Goal: Task Accomplishment & Management: Manage account settings

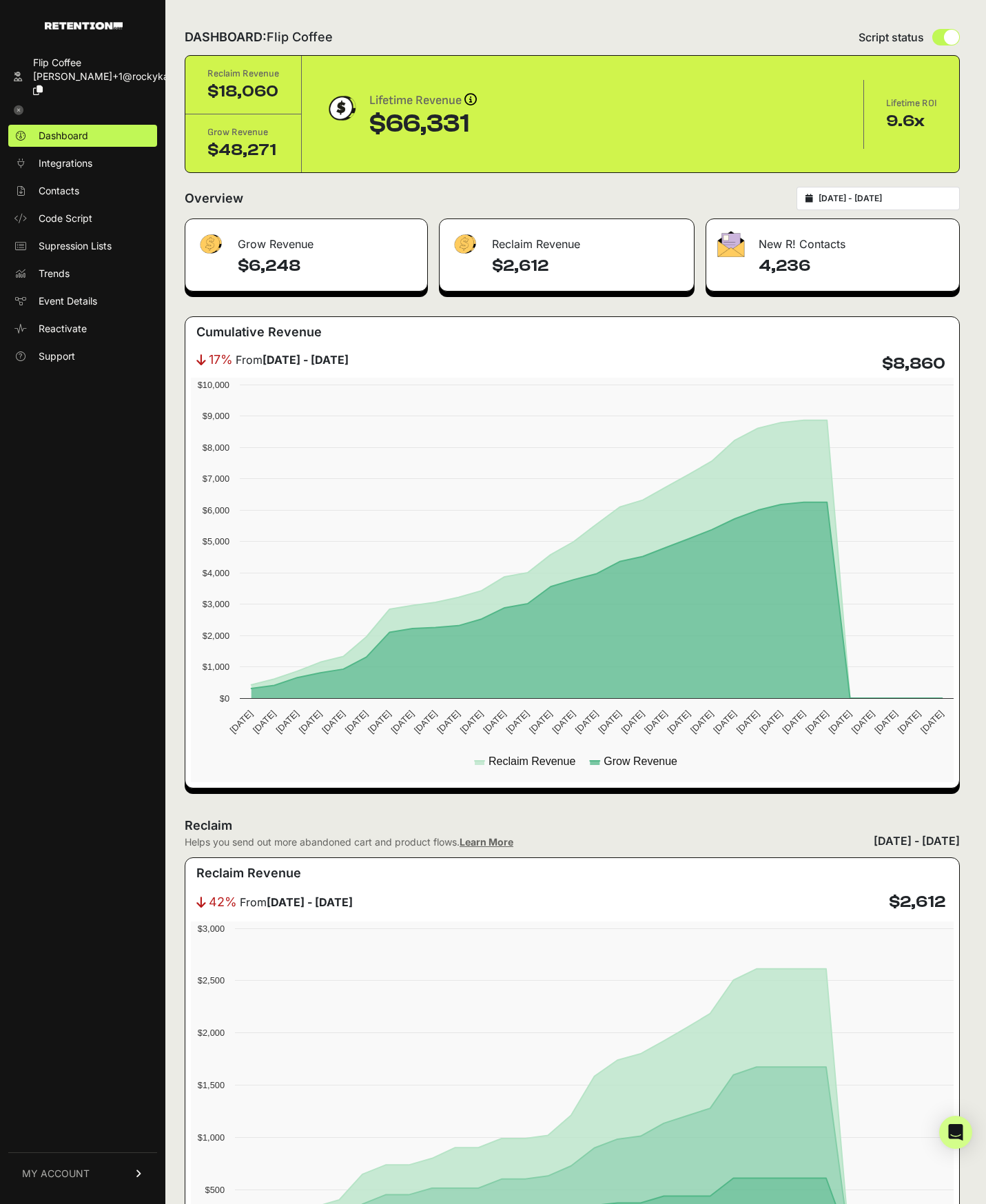
click at [119, 1177] on link "MY ACCOUNT" at bounding box center [83, 1173] width 149 height 42
click at [80, 1050] on span "Account Details" at bounding box center [74, 1046] width 71 height 13
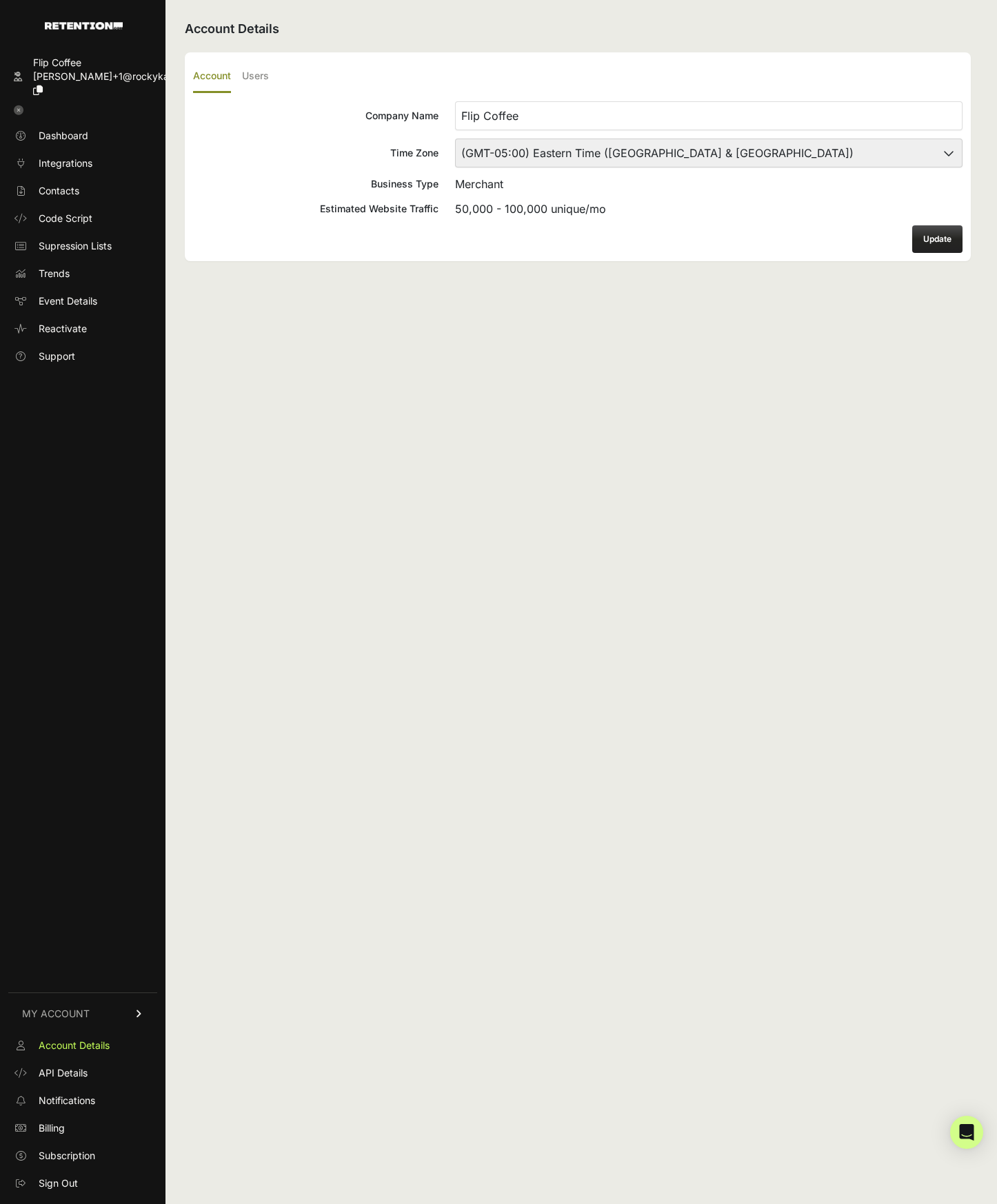
click at [134, 1018] on icon at bounding box center [139, 1014] width 10 height 8
click at [133, 1171] on link "MY ACCOUNT" at bounding box center [83, 1173] width 149 height 42
click at [89, 1156] on span "Subscription" at bounding box center [67, 1156] width 57 height 13
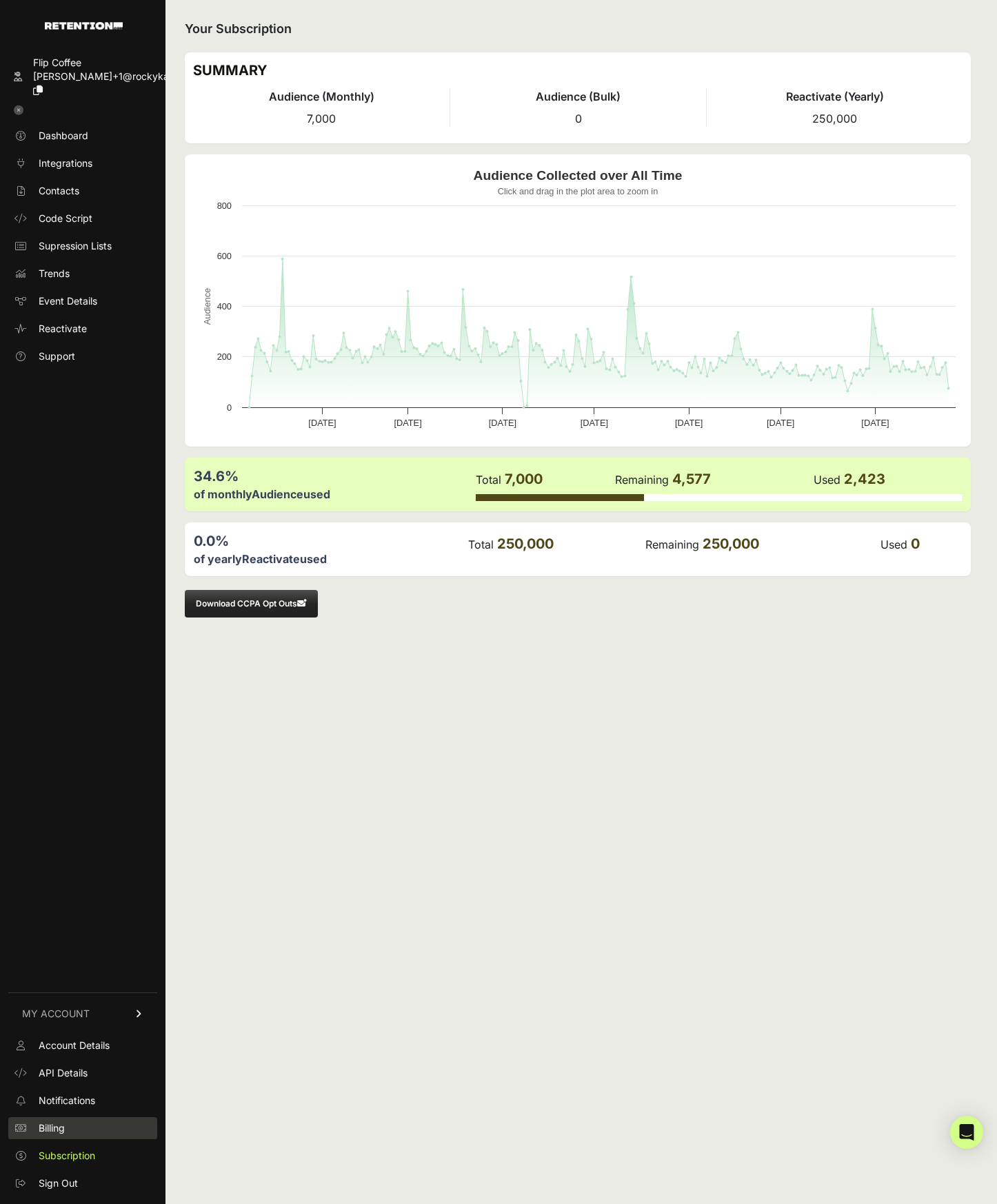
click at [63, 1135] on link "Billing" at bounding box center [83, 1129] width 149 height 22
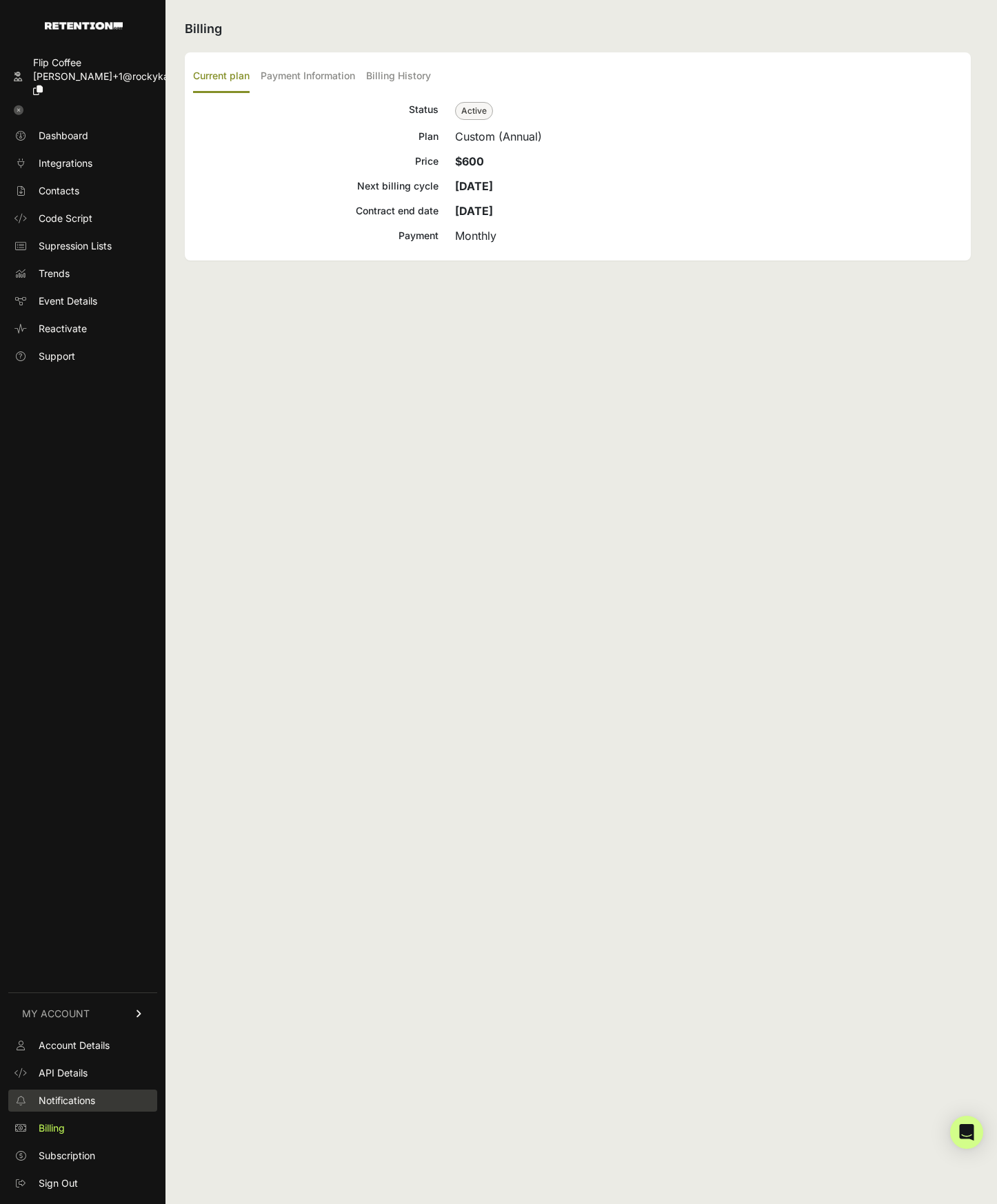
click at [70, 1106] on span "Notifications" at bounding box center [67, 1100] width 57 height 13
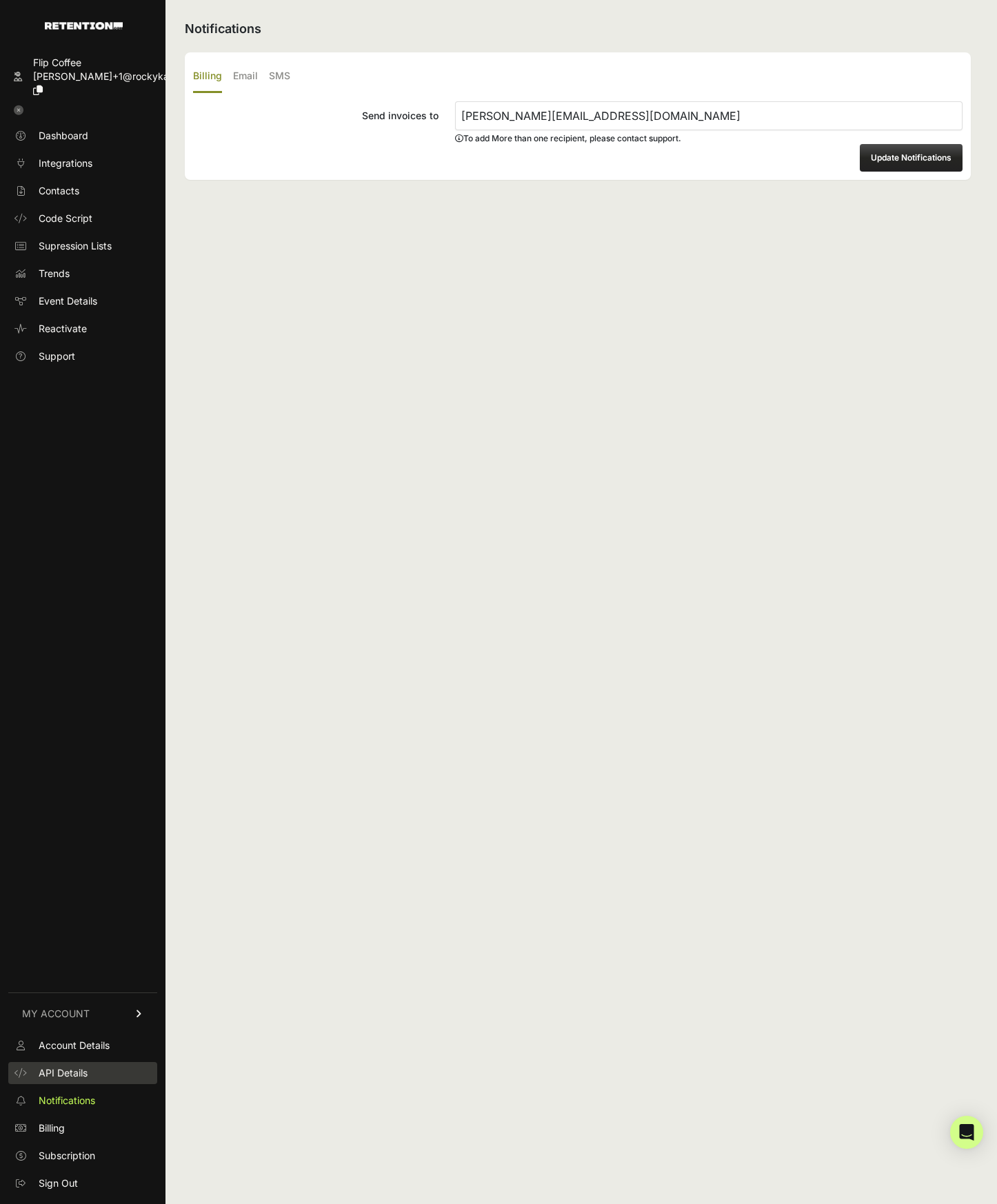
click at [72, 1074] on span "API Details" at bounding box center [63, 1074] width 49 height 13
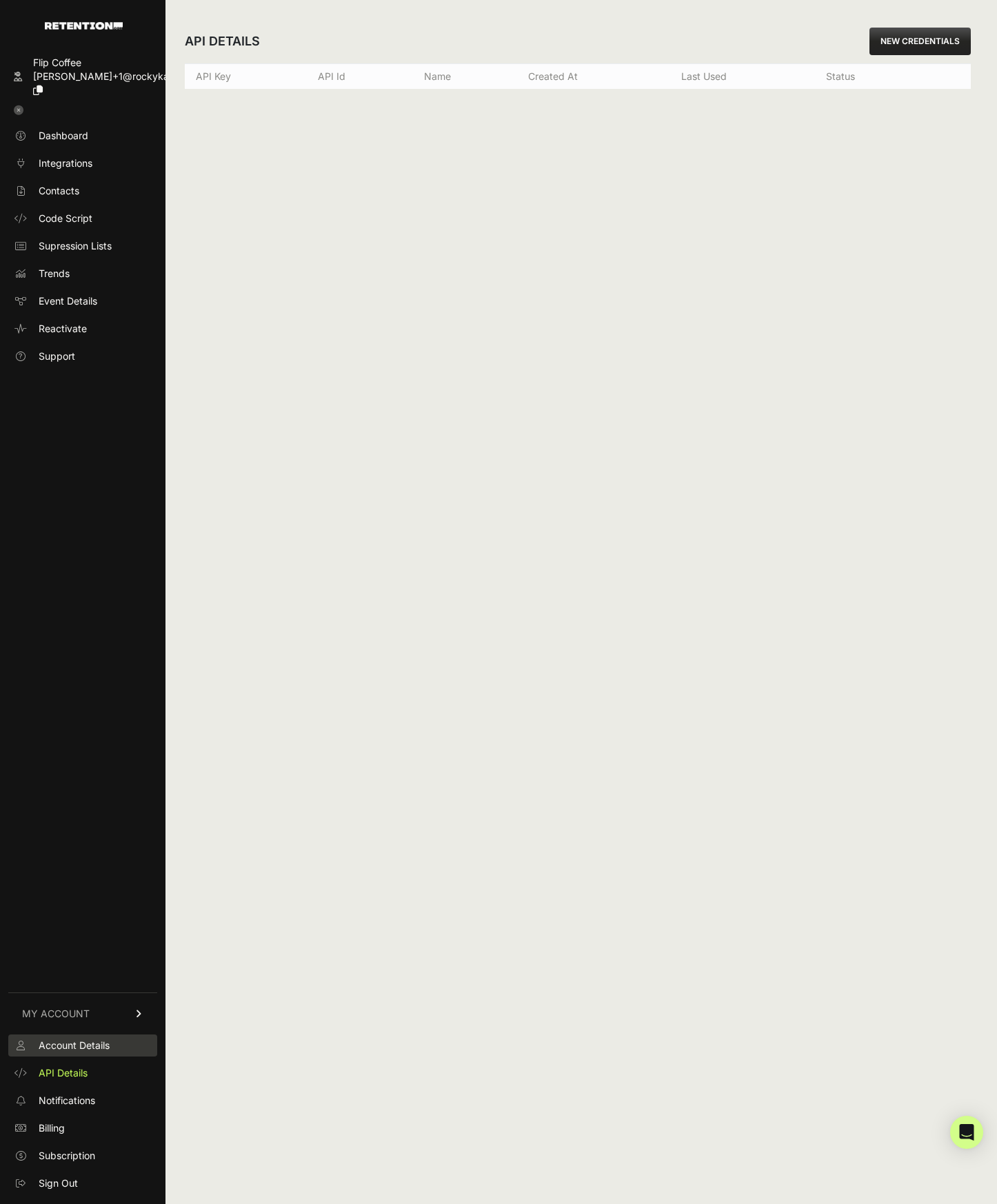
click at [80, 1045] on span "Account Details" at bounding box center [74, 1046] width 71 height 13
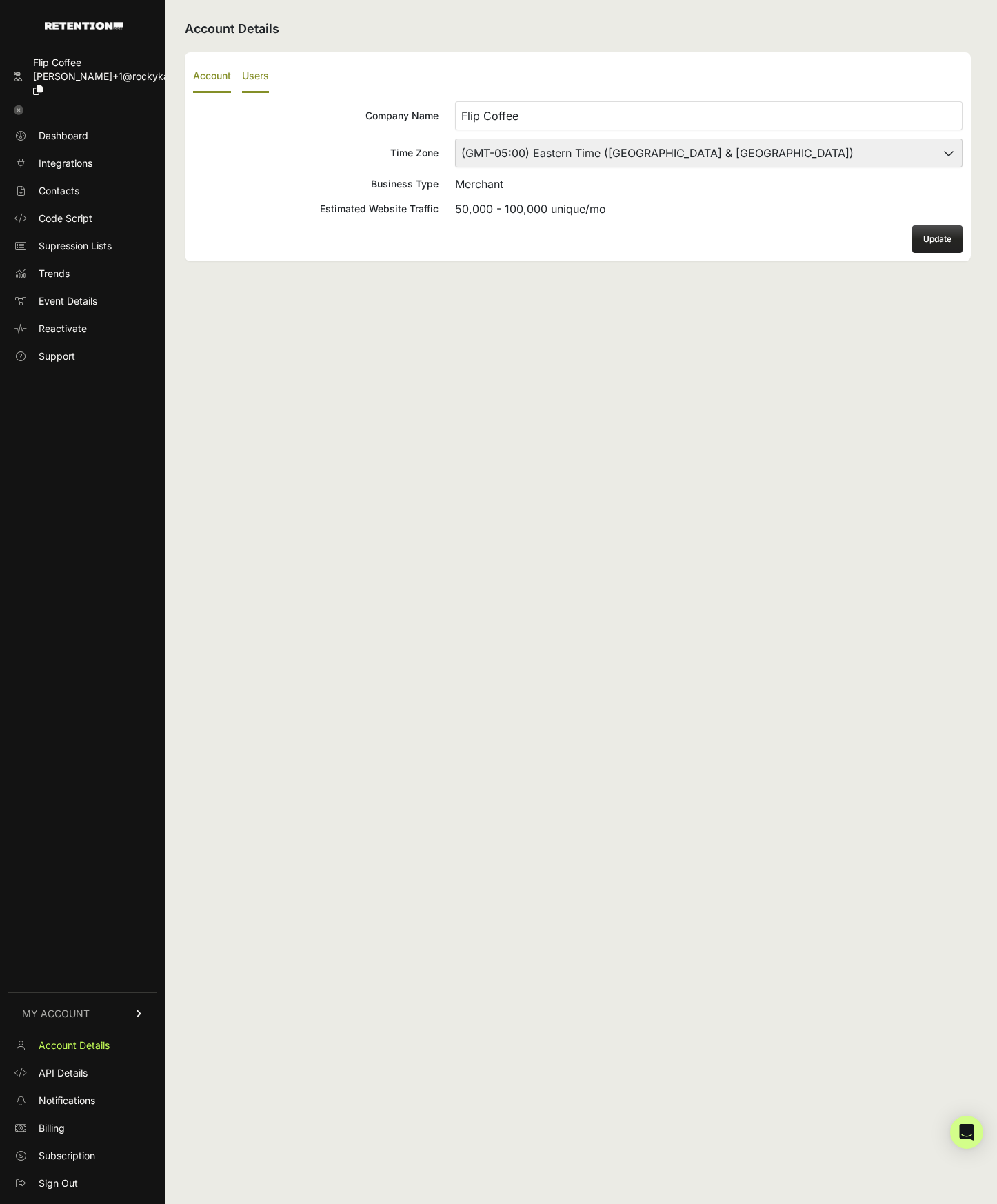
click at [254, 78] on label "Users" at bounding box center [256, 76] width 27 height 32
click at [0, 0] on input "Users" at bounding box center [0, 0] width 0 height 0
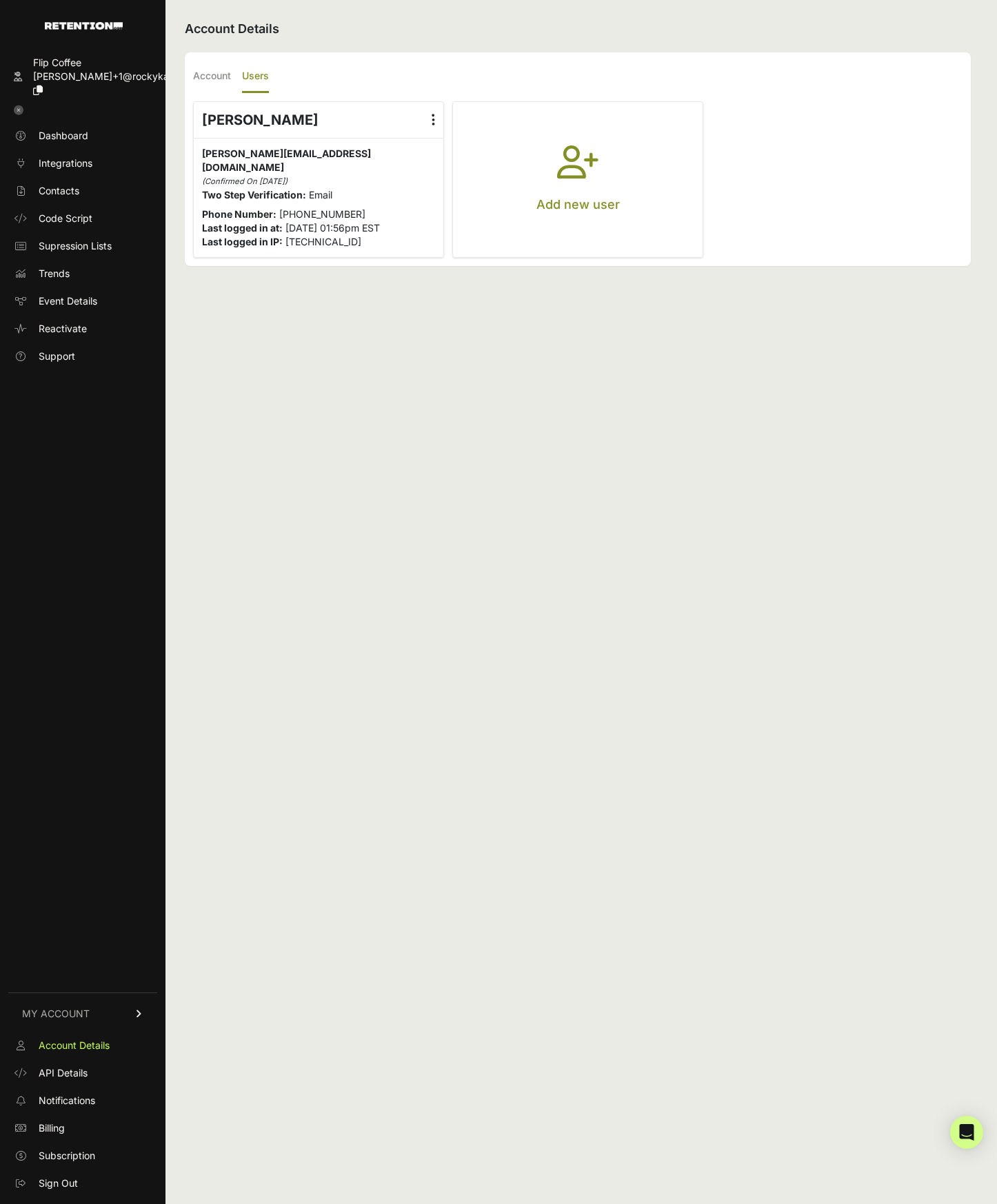
click at [576, 163] on icon "button" at bounding box center [577, 170] width 41 height 50
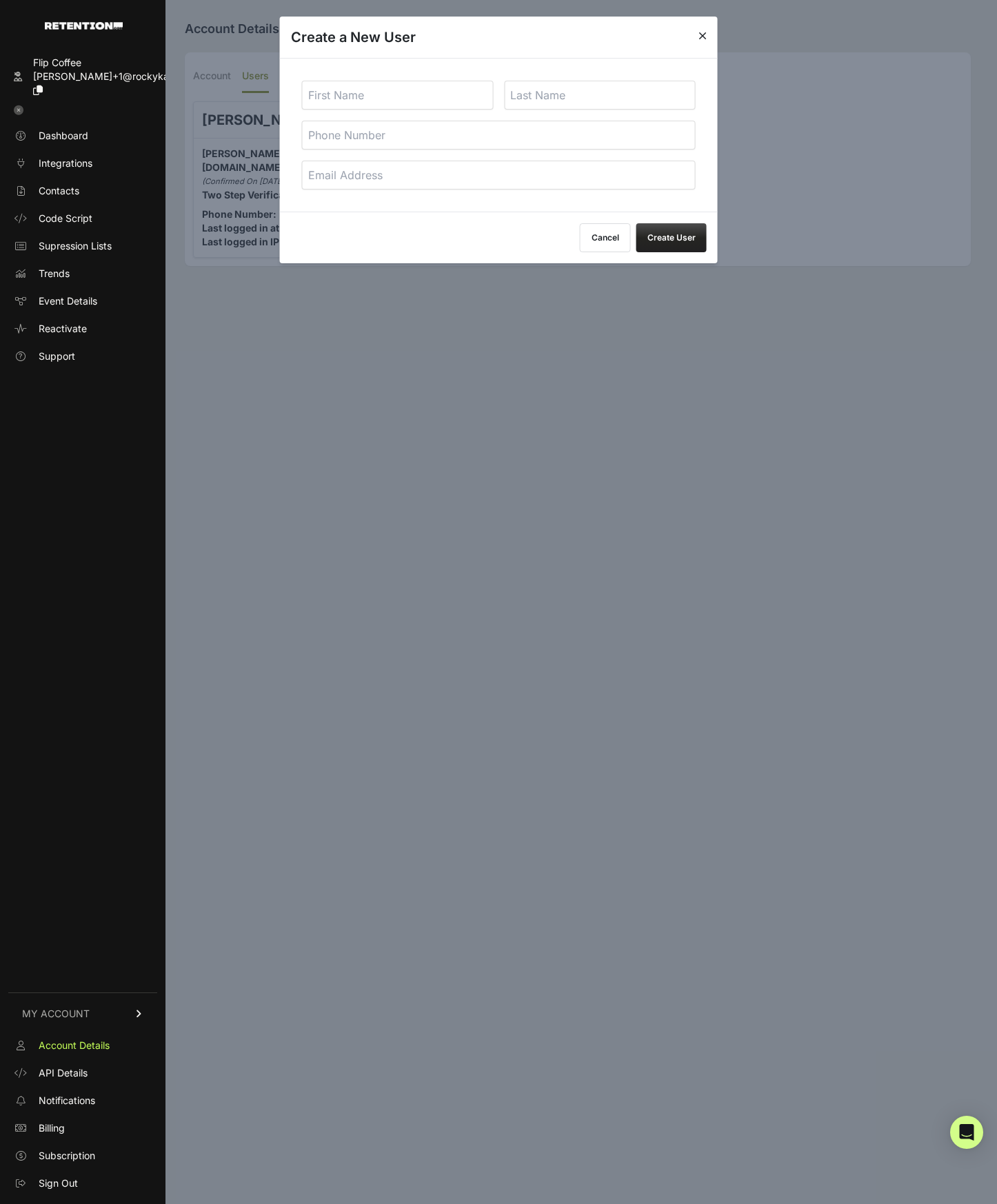
click at [408, 98] on input "text" at bounding box center [397, 95] width 192 height 29
type input "[PERSON_NAME]"
click at [352, 174] on input "email" at bounding box center [499, 174] width 394 height 29
type input "marketing@rockykanaka.com"
click at [696, 235] on button "Create User" at bounding box center [671, 238] width 70 height 29
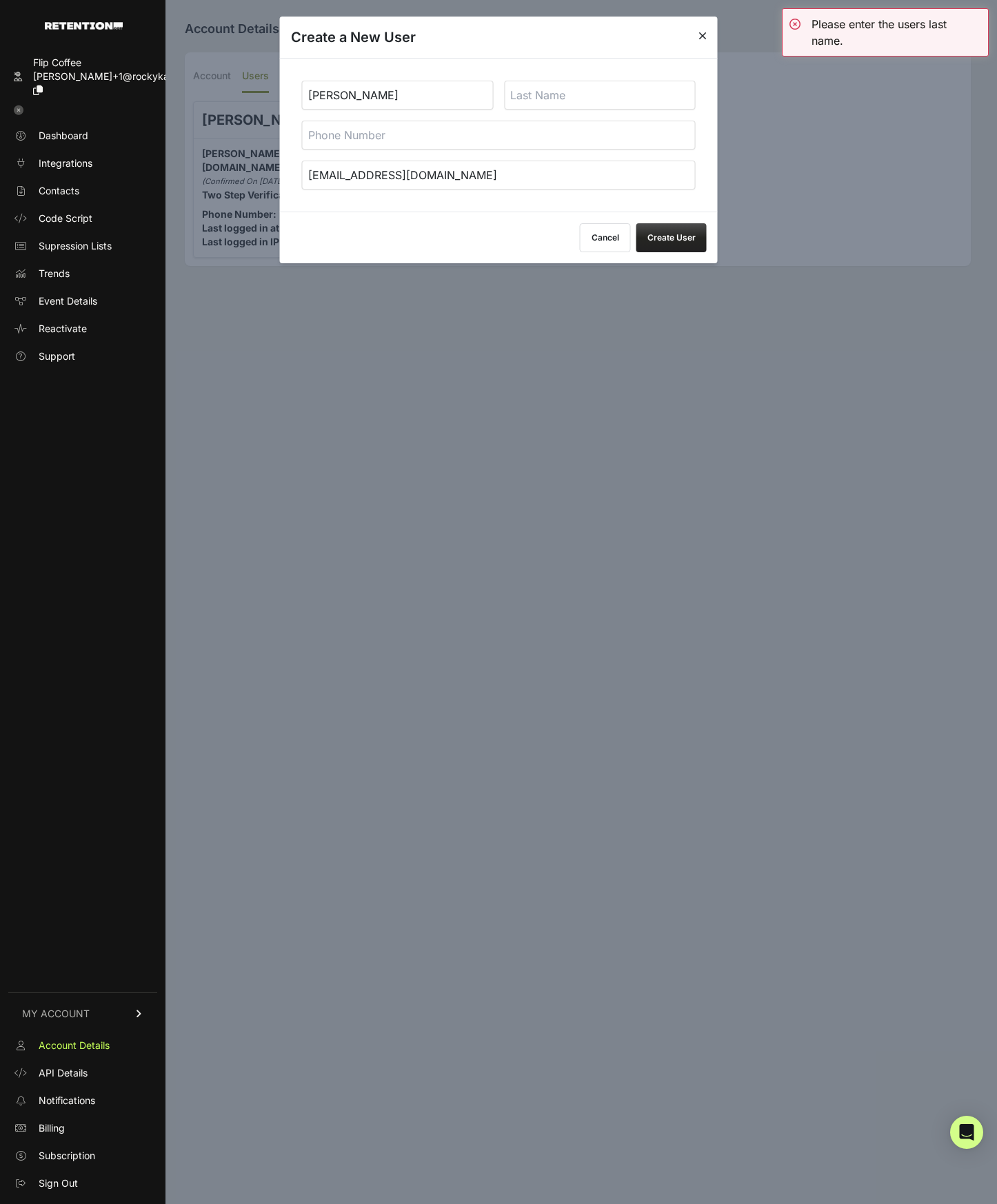
click at [558, 98] on input "text" at bounding box center [600, 95] width 192 height 29
type input "Arango"
click at [658, 243] on button "Create User" at bounding box center [671, 238] width 70 height 29
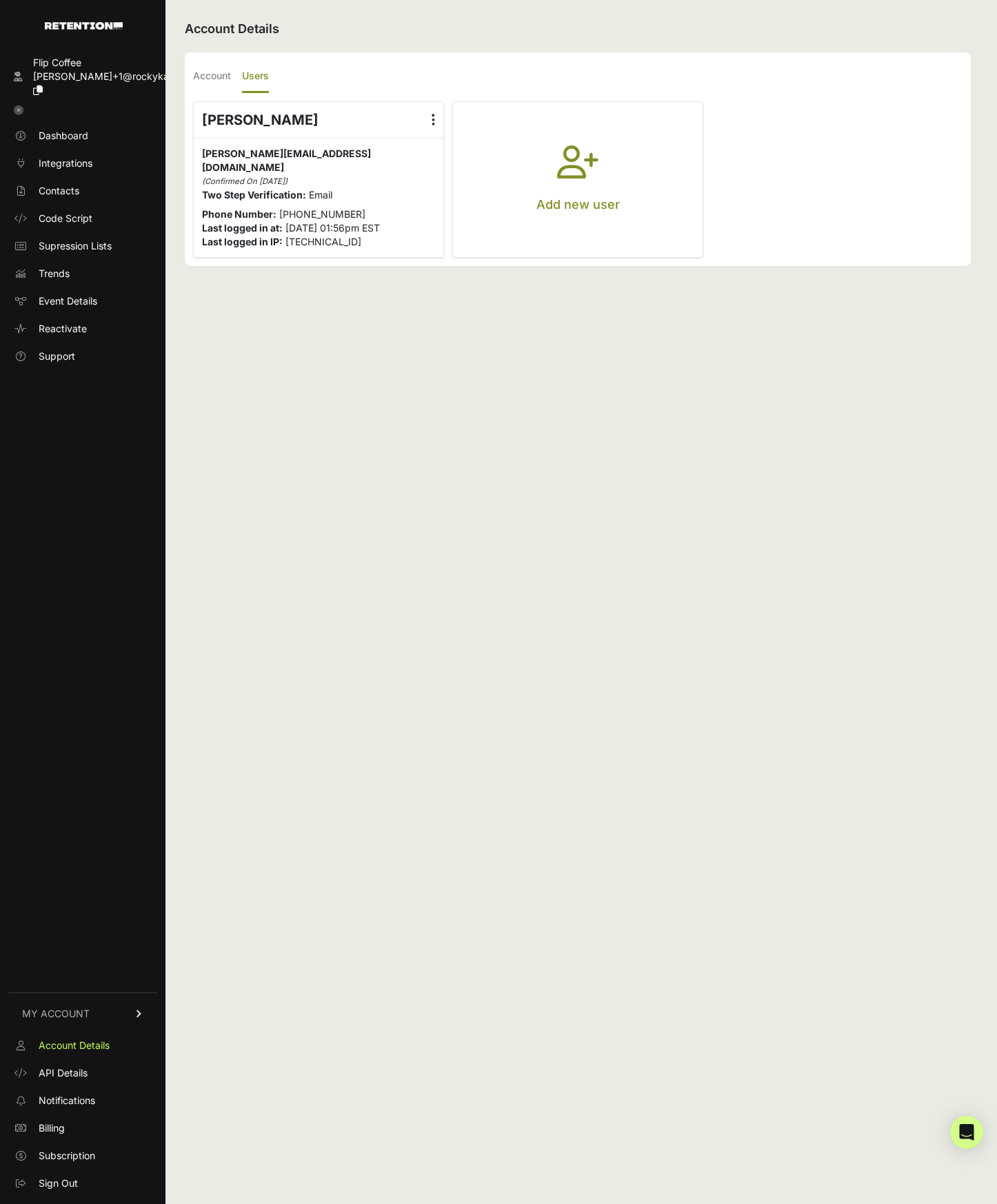
click at [609, 198] on p "Add new user" at bounding box center [578, 205] width 84 height 19
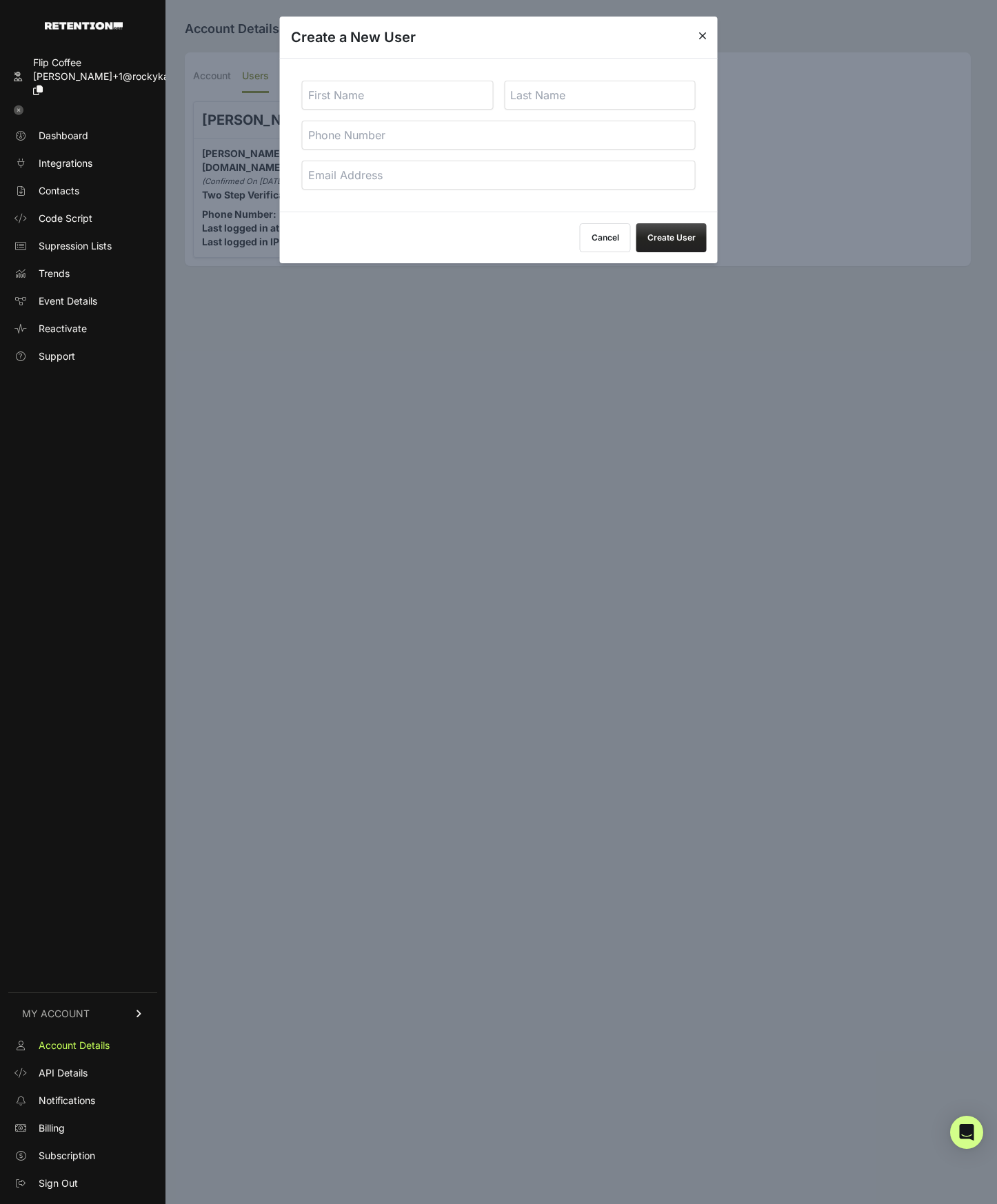
click at [421, 97] on input "text" at bounding box center [397, 95] width 192 height 29
type input "[PERSON_NAME]"
type input "marketing@rockykanaka.com"
click at [679, 236] on button "Create User" at bounding box center [671, 238] width 70 height 29
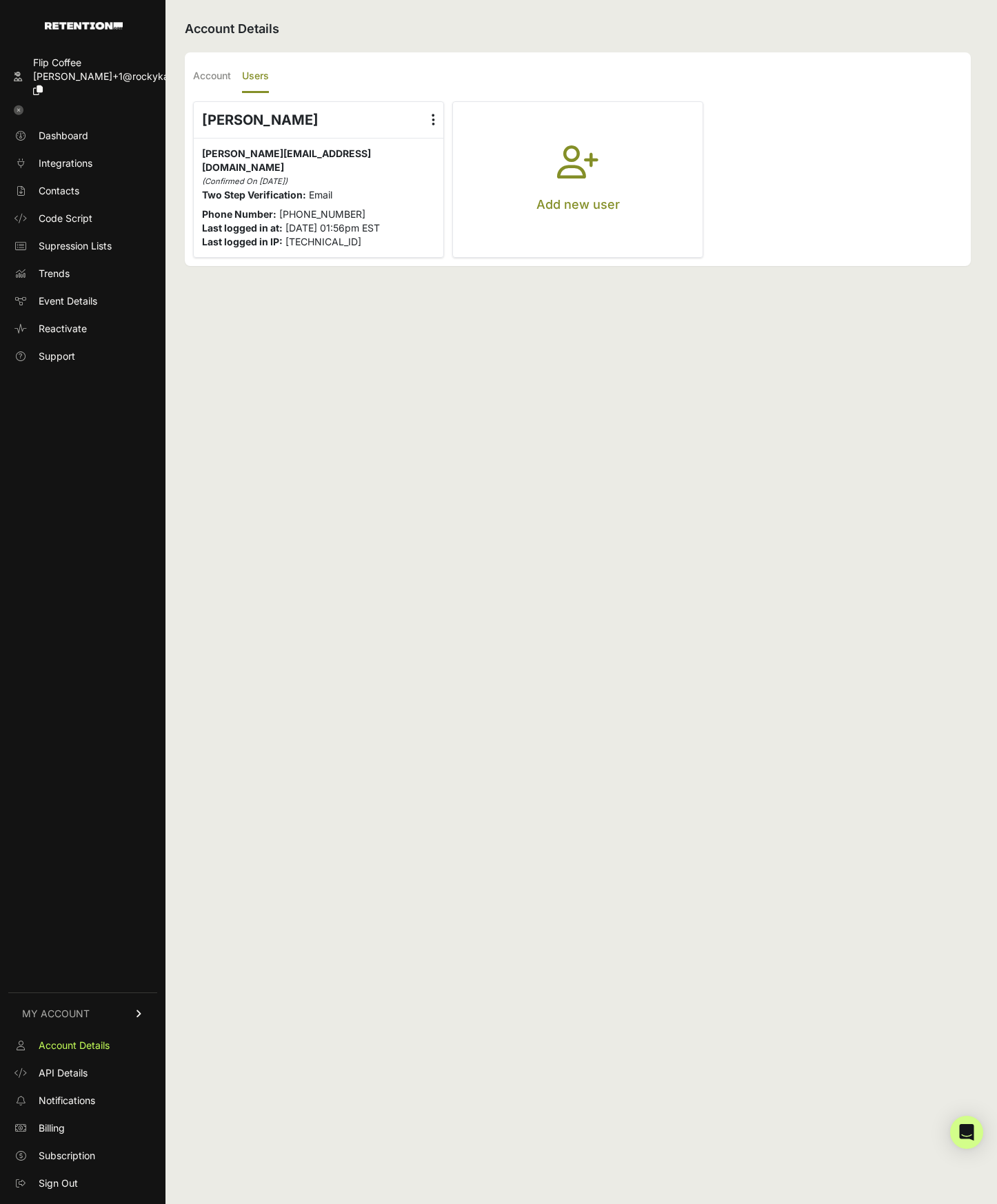
click at [609, 148] on button "Add new user" at bounding box center [578, 180] width 250 height 155
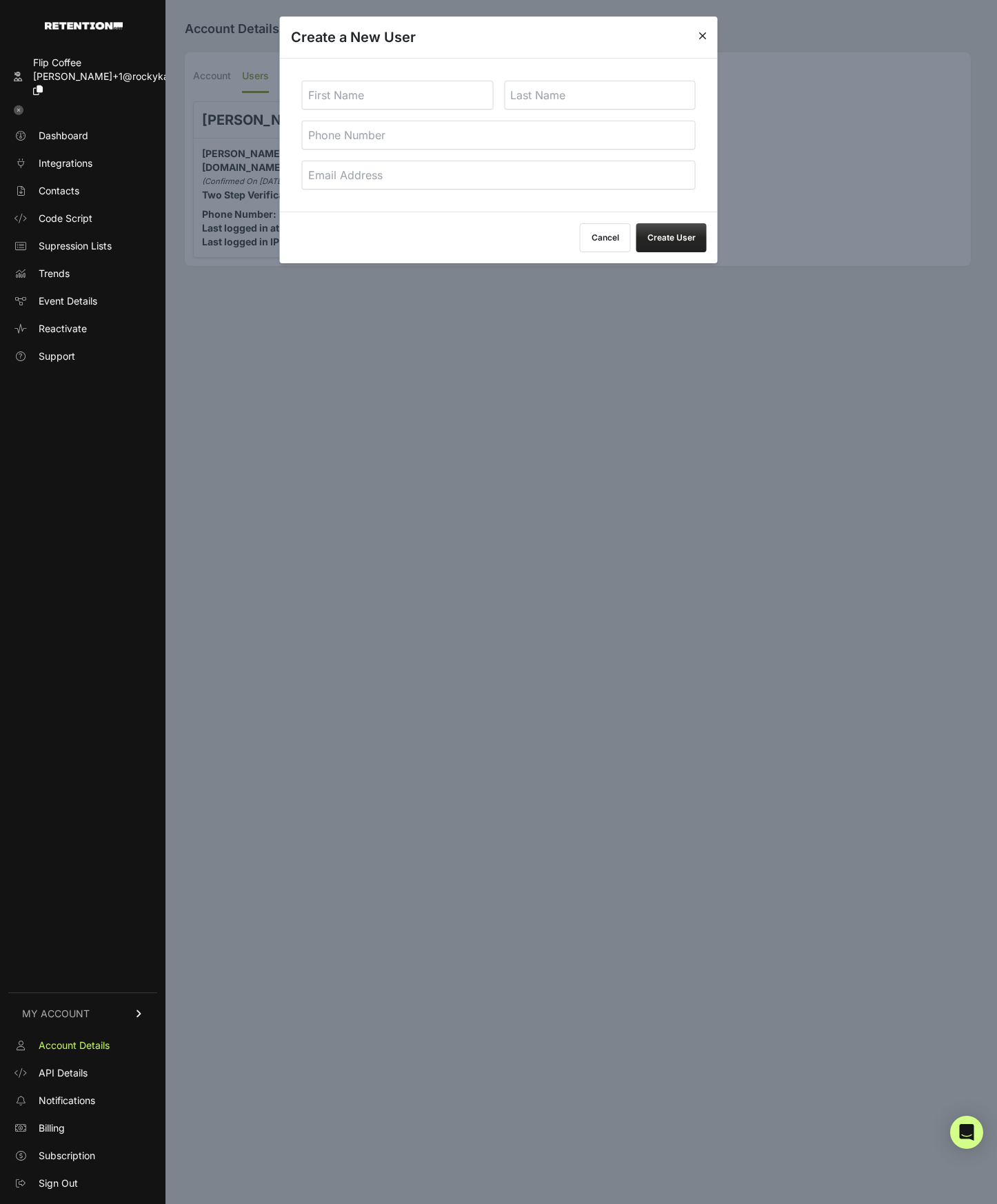
click at [417, 92] on input "text" at bounding box center [397, 95] width 192 height 29
type input "[PERSON_NAME]"
type input "a"
type input "[PERSON_NAME]"
type input "[EMAIL_ADDRESS][DOMAIN_NAME]"
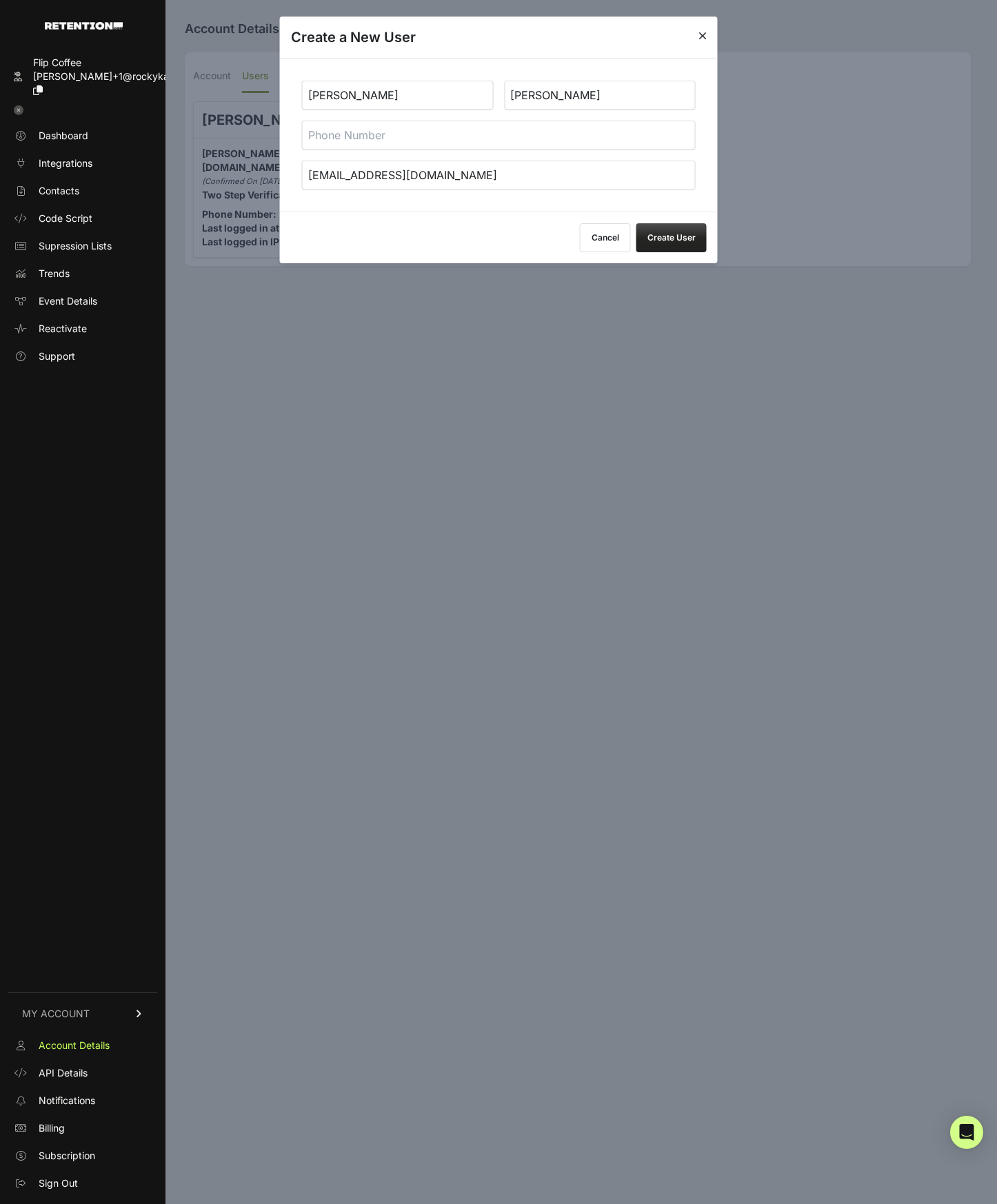
click at [674, 242] on button "Create User" at bounding box center [671, 238] width 70 height 29
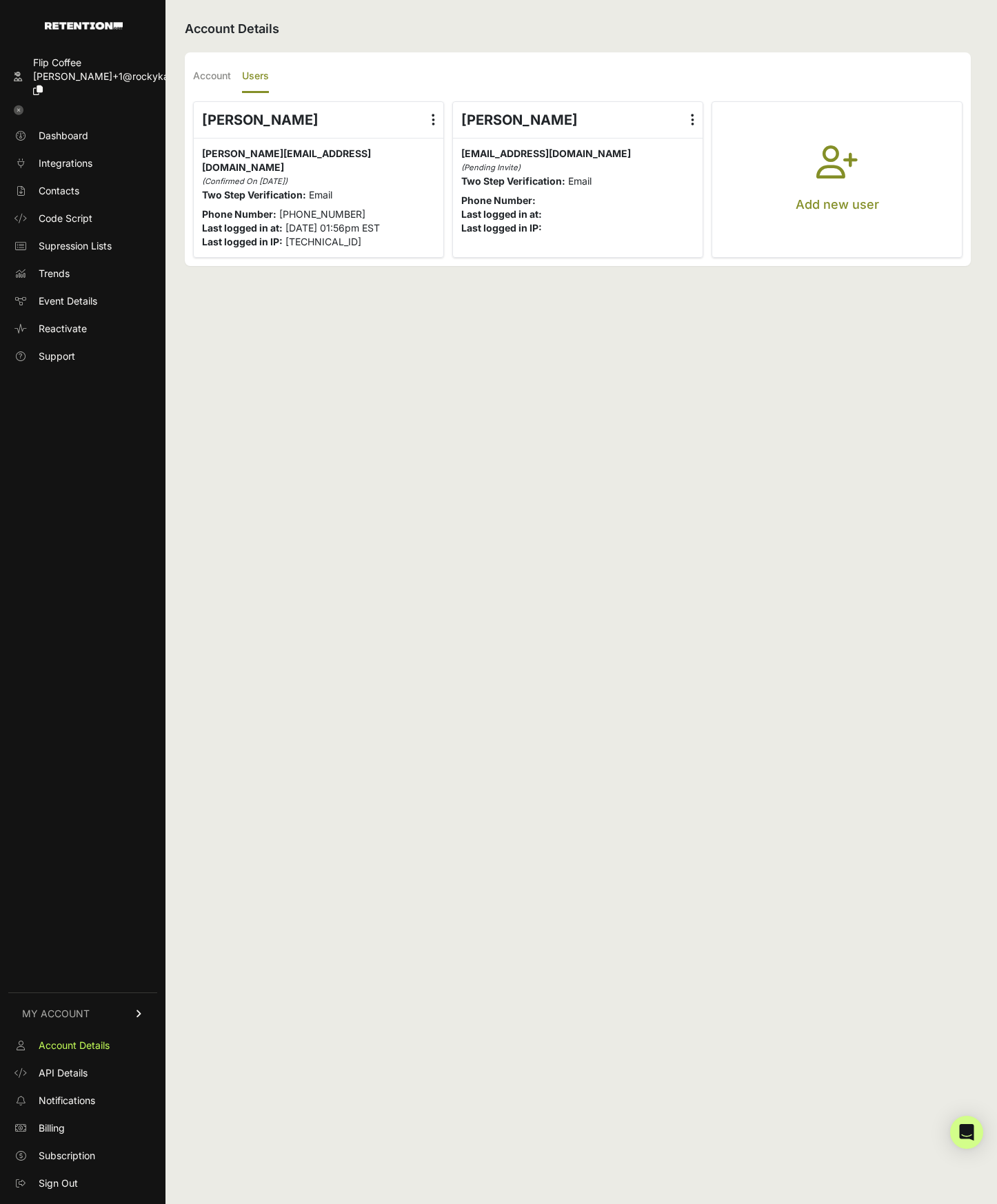
click at [77, 78] on span "[PERSON_NAME]+1@rockykana..." at bounding box center [110, 76] width 155 height 12
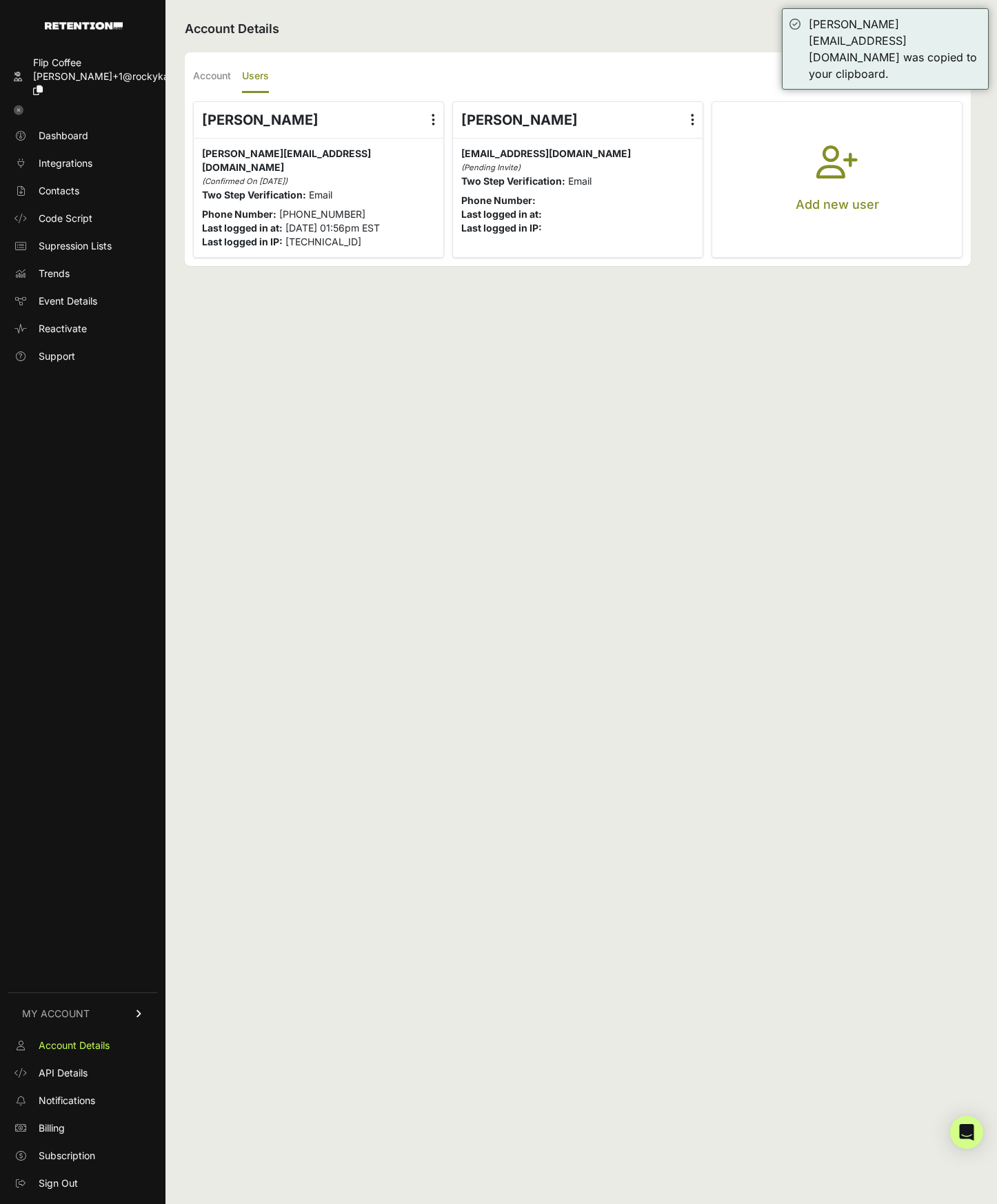
drag, startPoint x: 682, startPoint y: 706, endPoint x: 650, endPoint y: 758, distance: 61.1
click at [682, 710] on div "Account Details Account Users Company Name Flip Coffee Time Zone (GMT-10:00) Am…" at bounding box center [578, 602] width 825 height 1204
click at [77, 129] on span "Dashboard" at bounding box center [63, 136] width 50 height 13
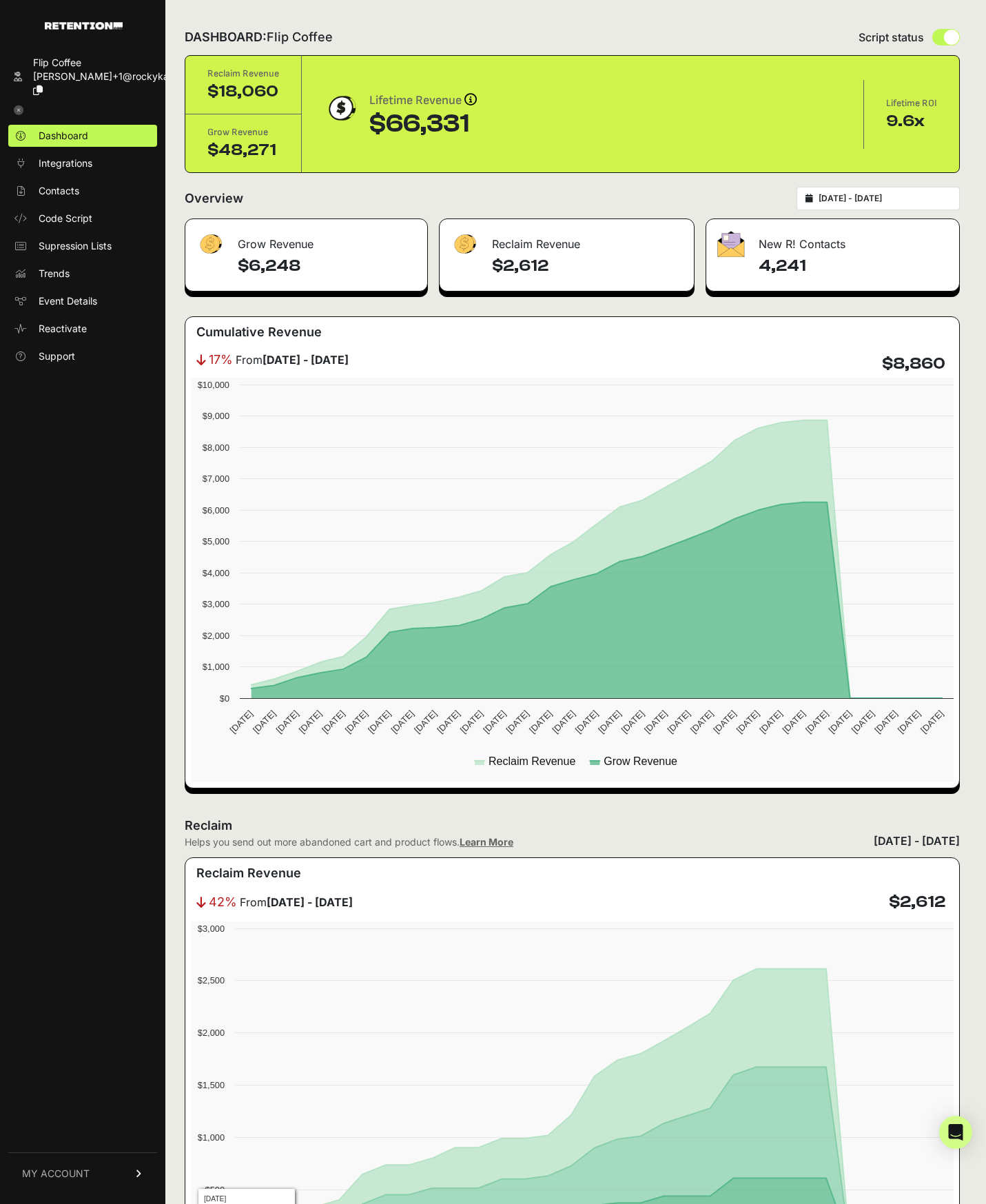
click at [130, 1183] on link "MY ACCOUNT" at bounding box center [83, 1173] width 149 height 42
click at [68, 1185] on span "Sign Out" at bounding box center [58, 1183] width 39 height 13
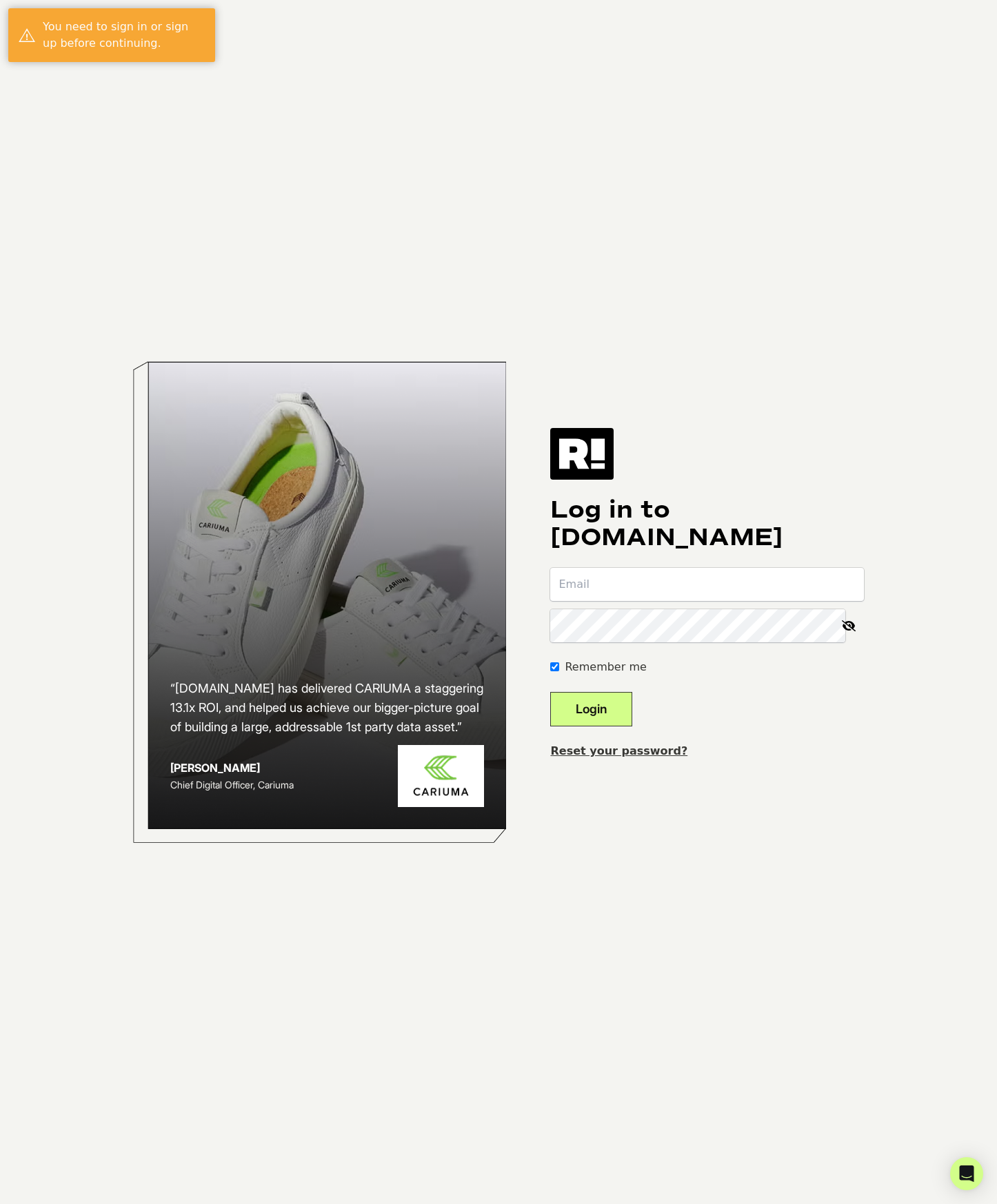
type input "[PERSON_NAME][EMAIL_ADDRESS][DOMAIN_NAME]"
click at [610, 716] on button "Login" at bounding box center [591, 709] width 82 height 34
